Goal: Find specific page/section: Find specific page/section

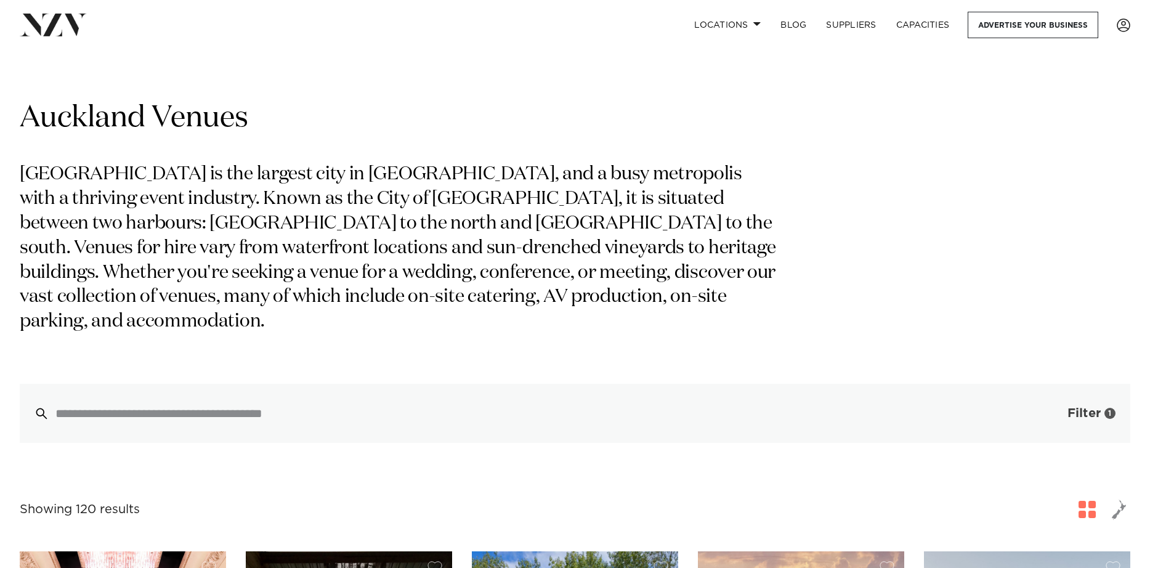
click at [1083, 384] on button "Filter 1" at bounding box center [1079, 413] width 102 height 59
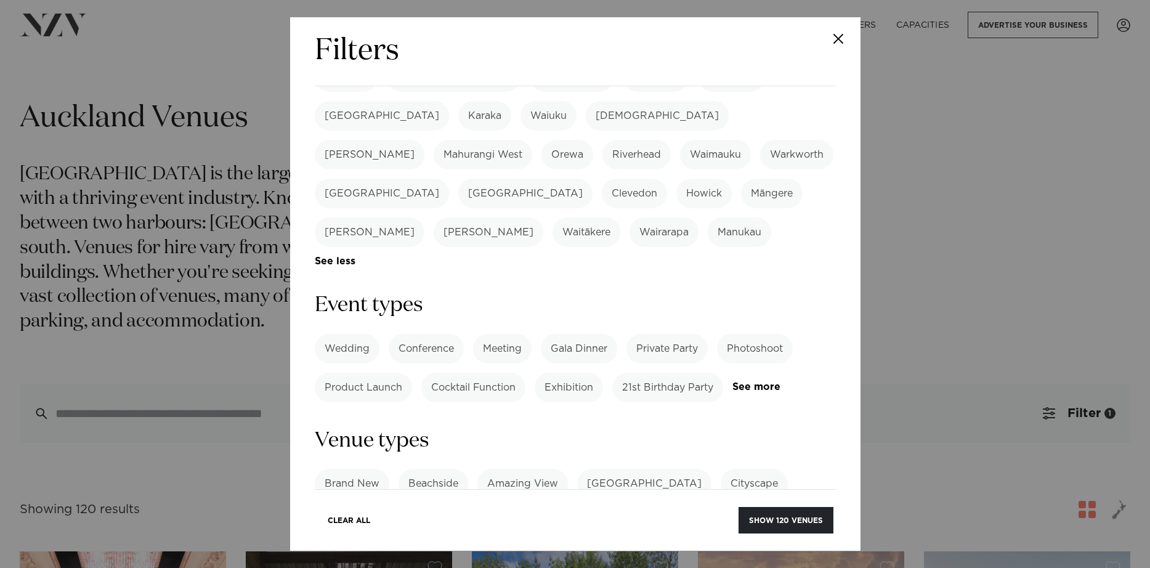
scroll to position [393, 0]
click at [415, 333] on label "Conference" at bounding box center [426, 348] width 75 height 30
click at [769, 381] on link "See more" at bounding box center [780, 386] width 96 height 10
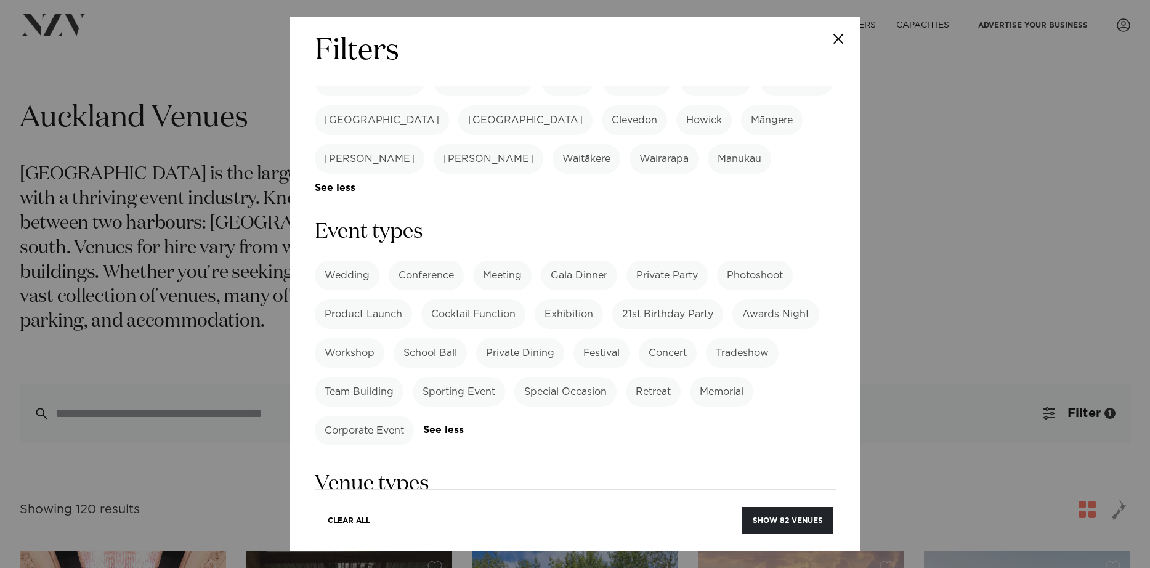
scroll to position [467, 0]
click at [398, 413] on label "Corporate Event" at bounding box center [364, 428] width 99 height 30
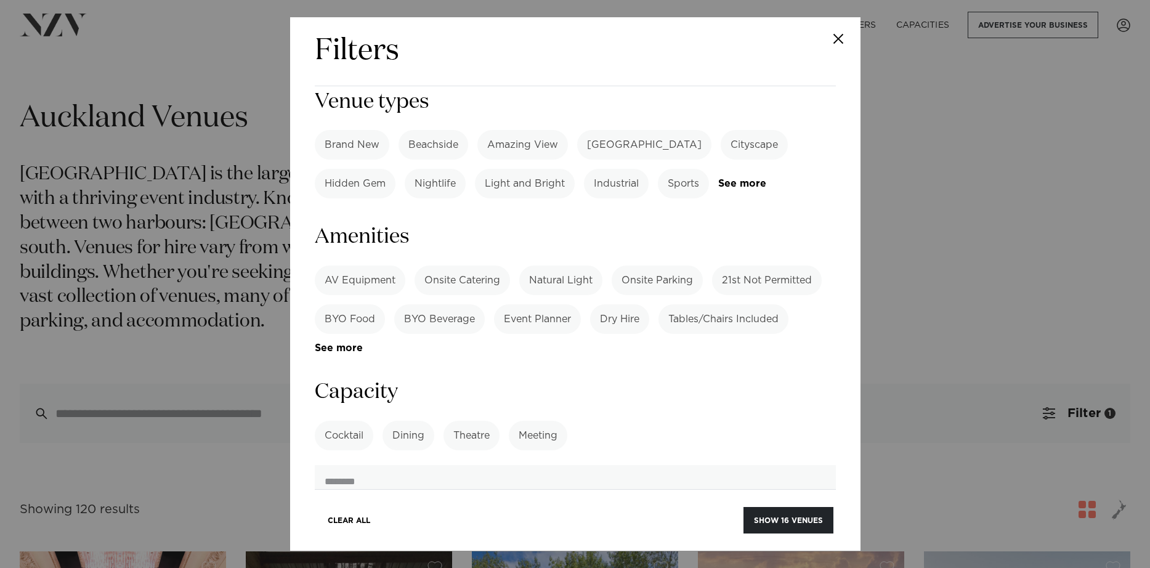
scroll to position [878, 0]
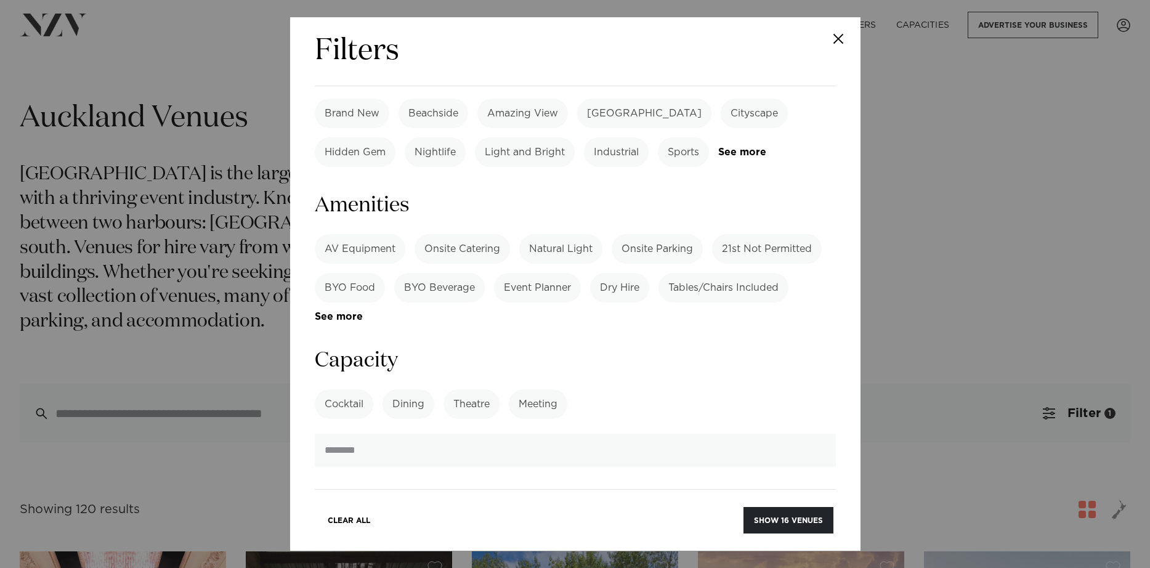
click at [371, 234] on label "AV Equipment" at bounding box center [360, 249] width 91 height 30
click at [441, 234] on label "Onsite Catering" at bounding box center [461, 249] width 95 height 30
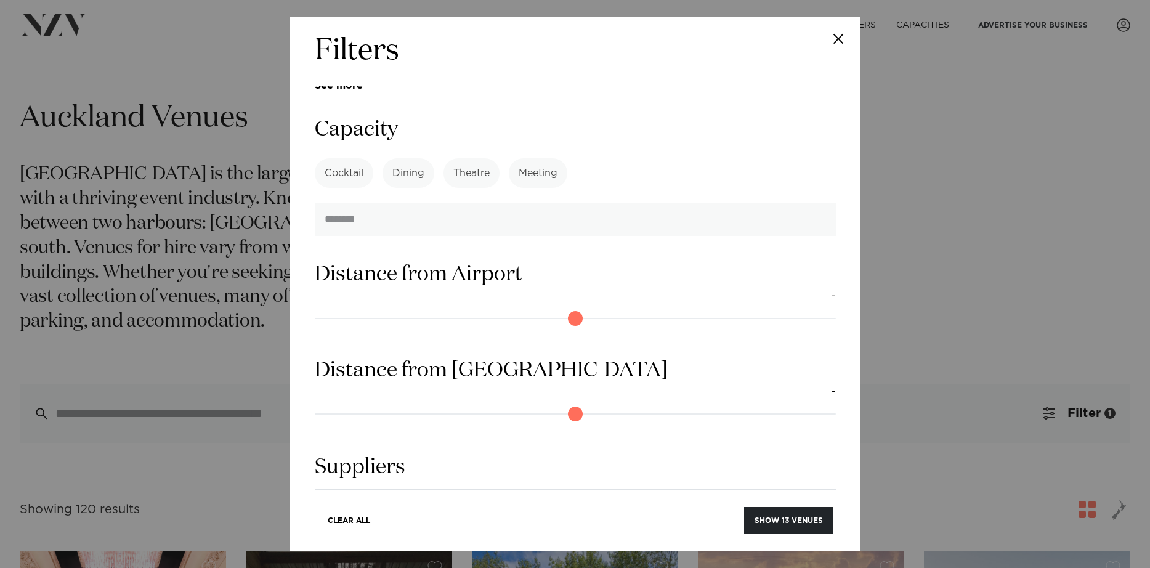
scroll to position [1133, 0]
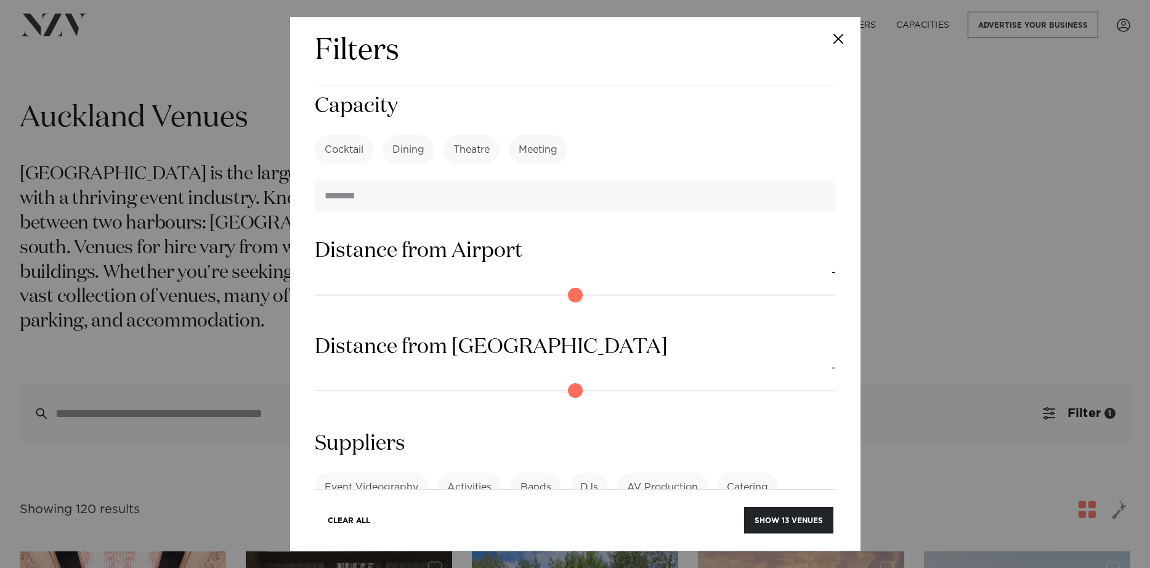
click at [411, 550] on link "See more" at bounding box center [363, 555] width 96 height 10
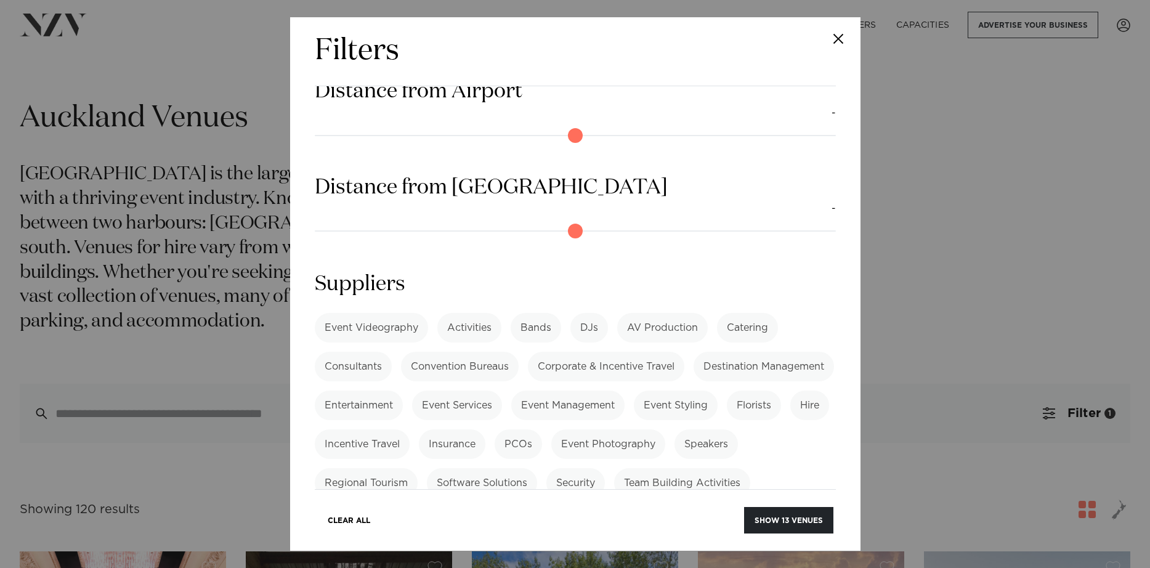
scroll to position [1327, 0]
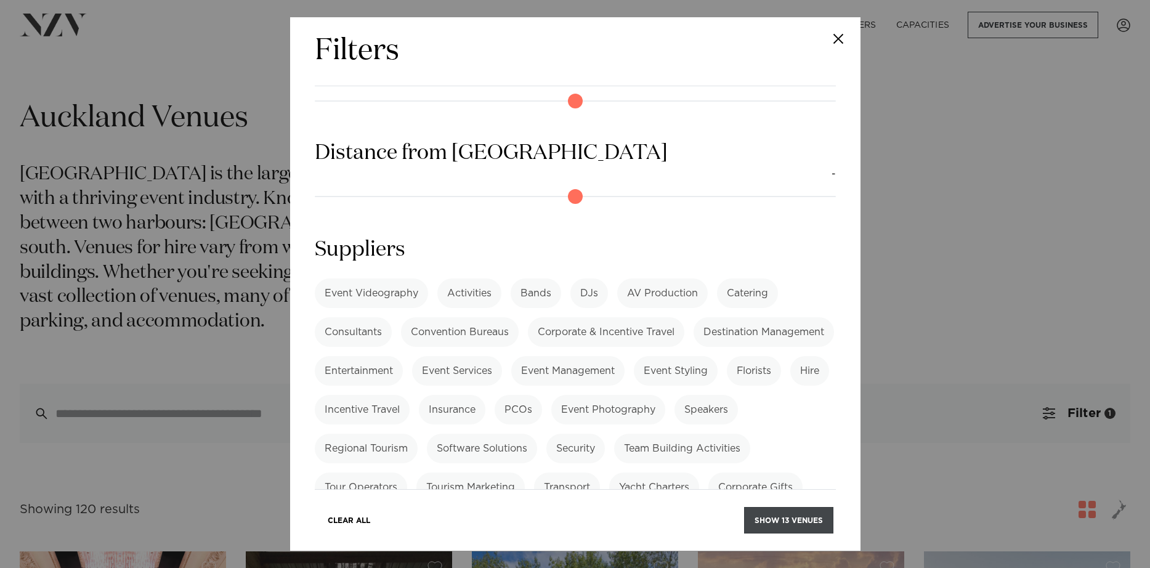
click at [766, 523] on button "Show 13 venues" at bounding box center [788, 520] width 89 height 26
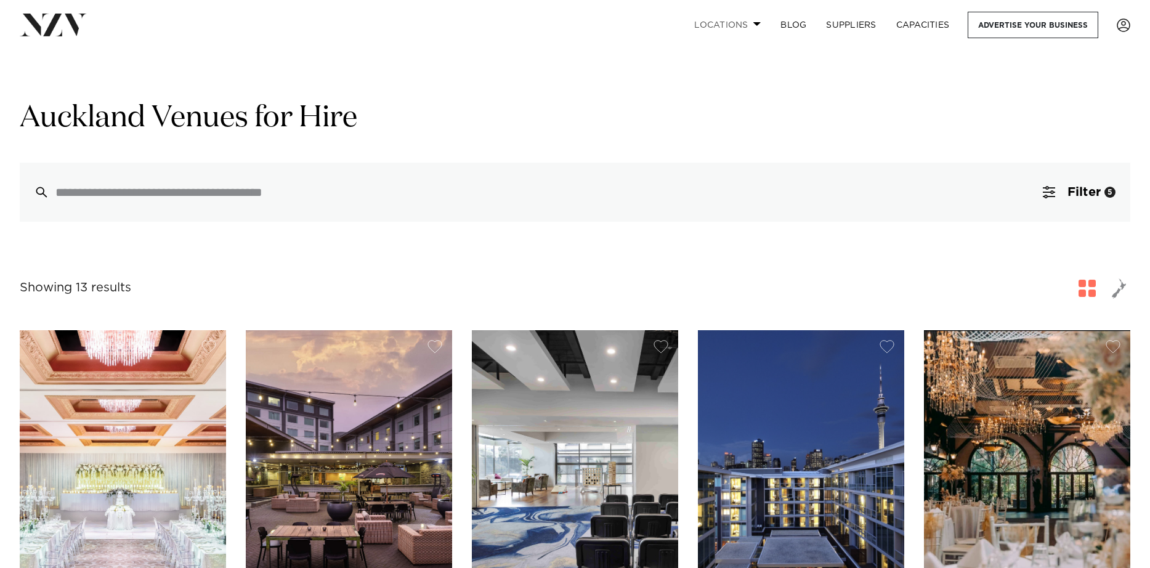
click at [701, 23] on link "Locations" at bounding box center [727, 25] width 86 height 26
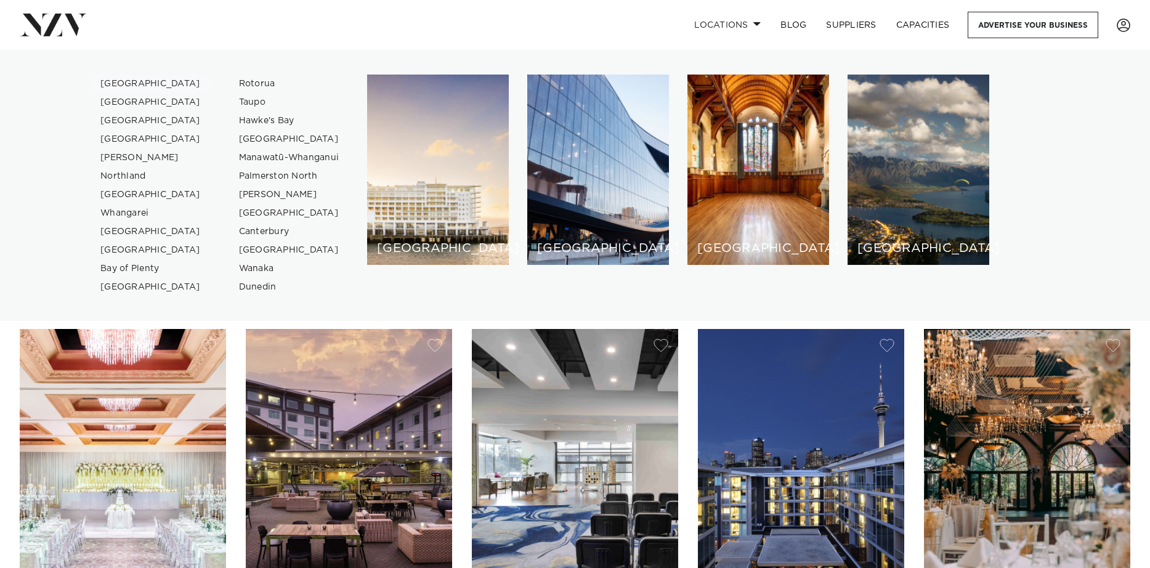
click at [108, 80] on link "[GEOGRAPHIC_DATA]" at bounding box center [151, 84] width 120 height 18
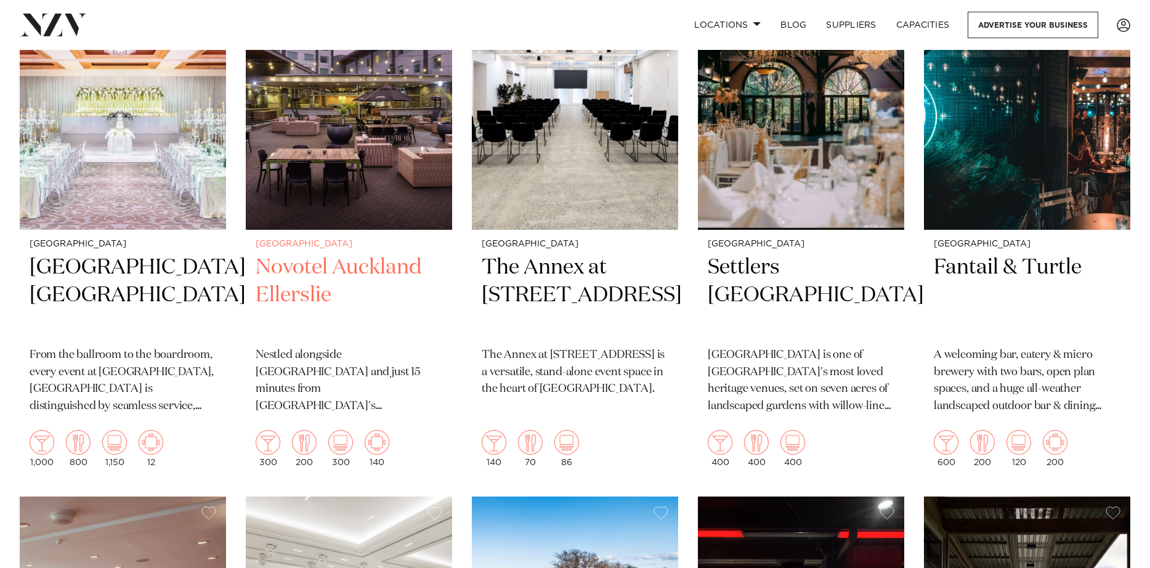
scroll to position [1676, 0]
